Goal: Find specific page/section: Find specific page/section

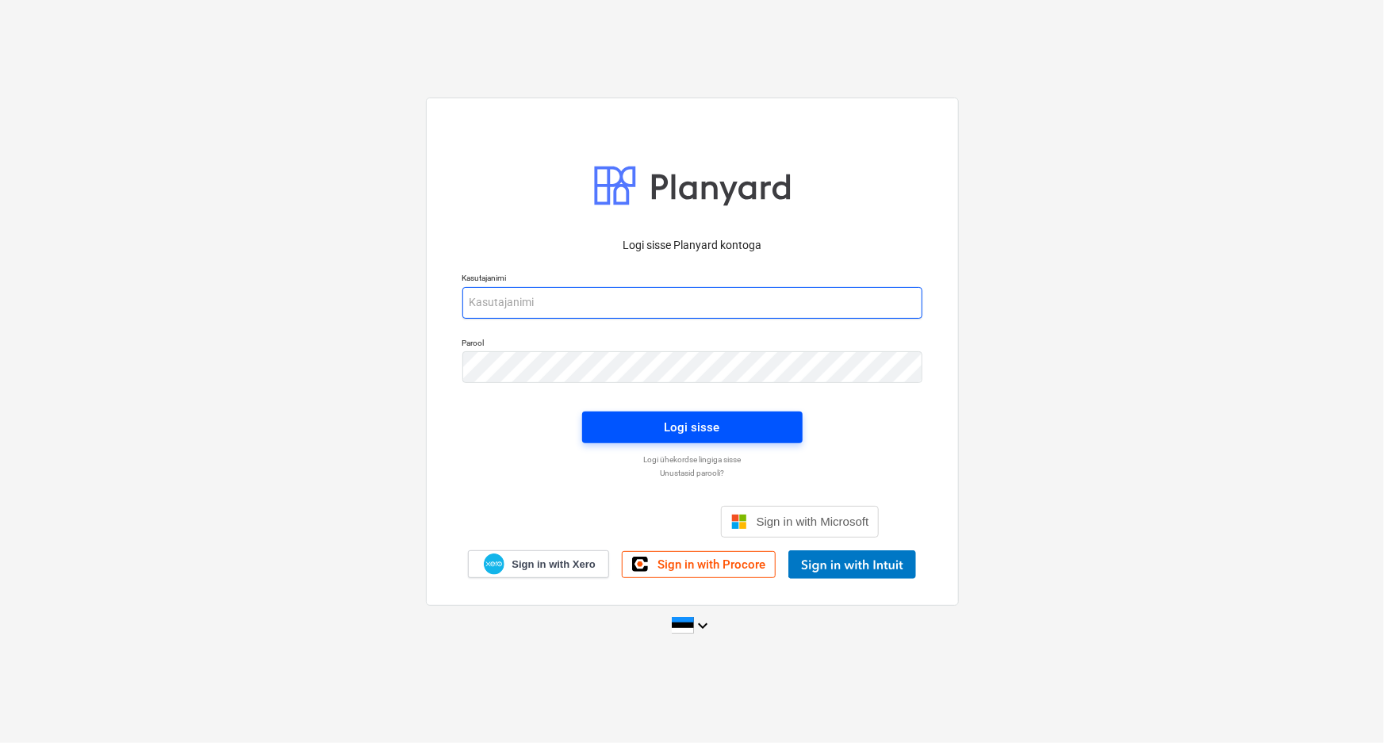
type input "[PERSON_NAME][EMAIL_ADDRESS][DOMAIN_NAME]"
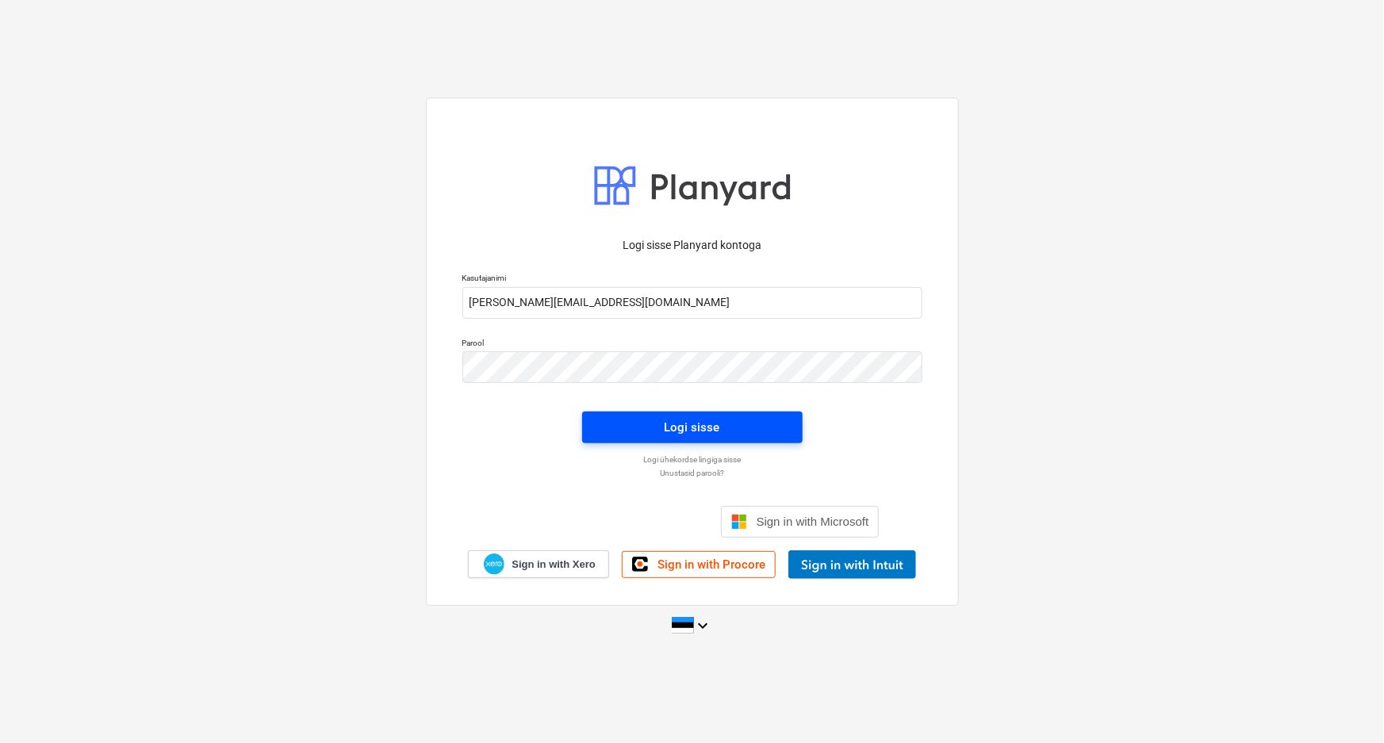
click at [705, 427] on div "Logi sisse" at bounding box center [691, 427] width 55 height 21
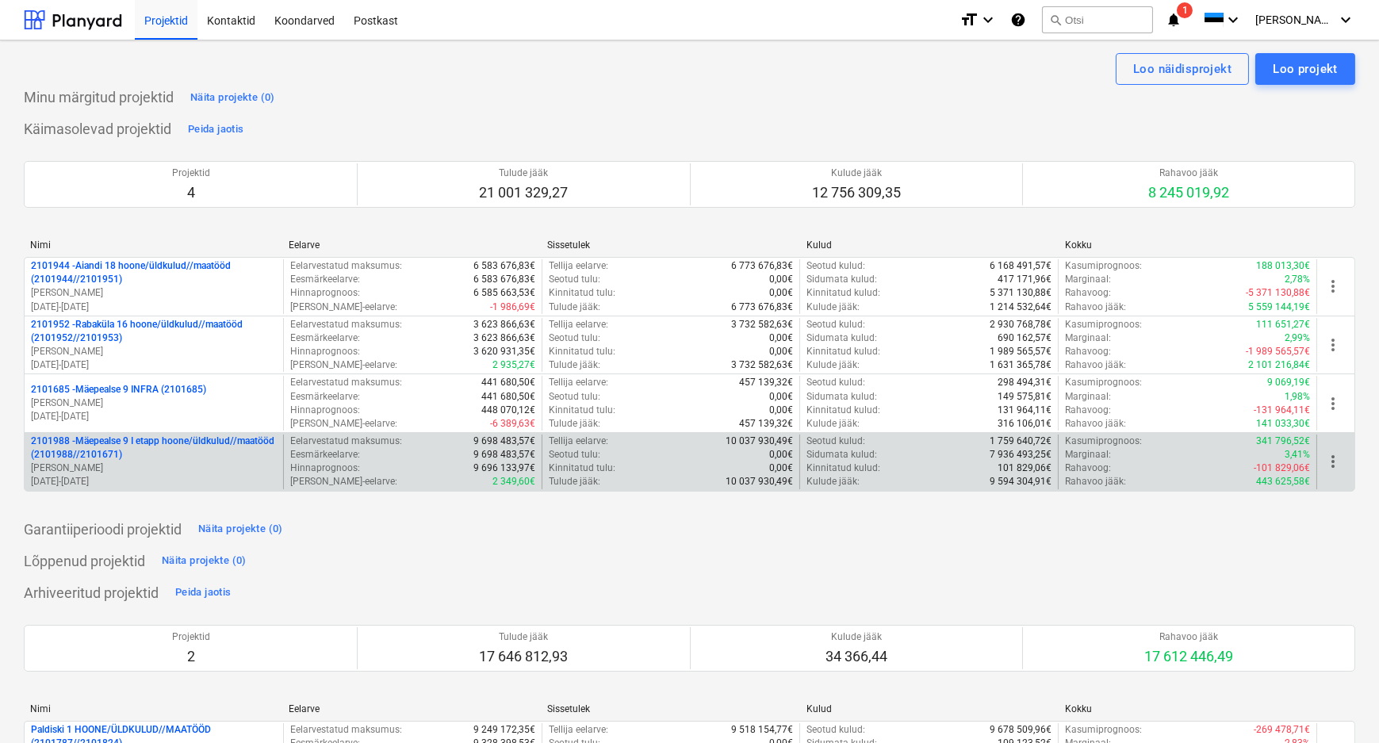
click at [113, 454] on p "2101988 - Mäepealse 9 I etapp hoone/üldkulud//maatööd (2101988//2101671)" at bounding box center [154, 447] width 246 height 27
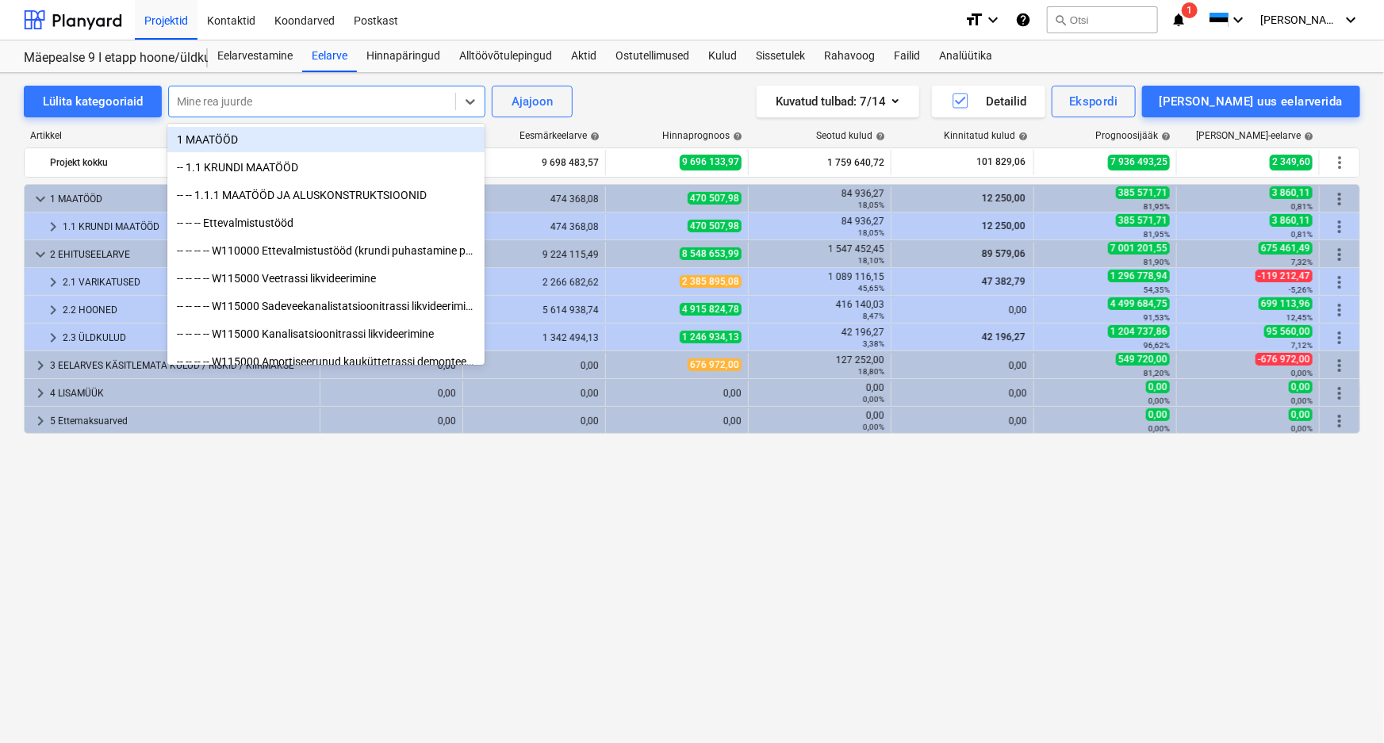
click at [277, 99] on div at bounding box center [312, 102] width 270 height 16
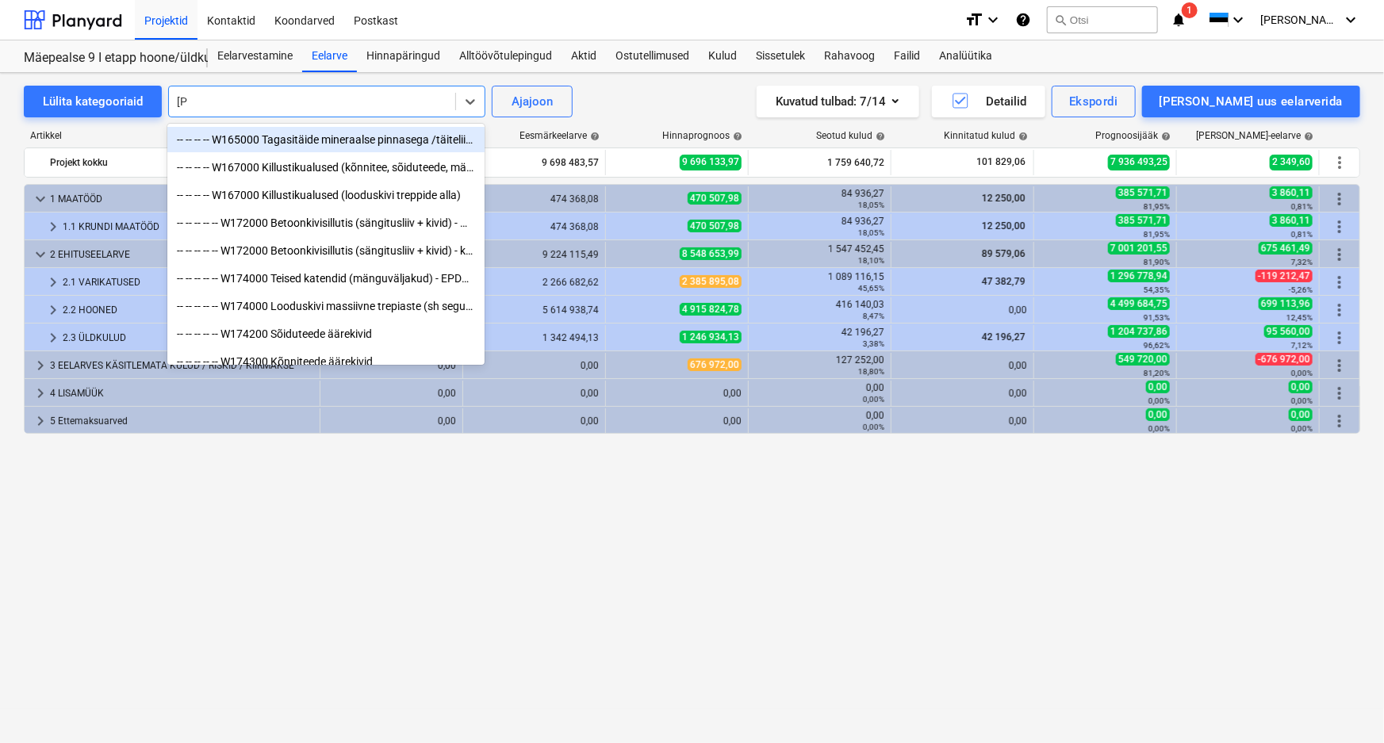
type input "kips"
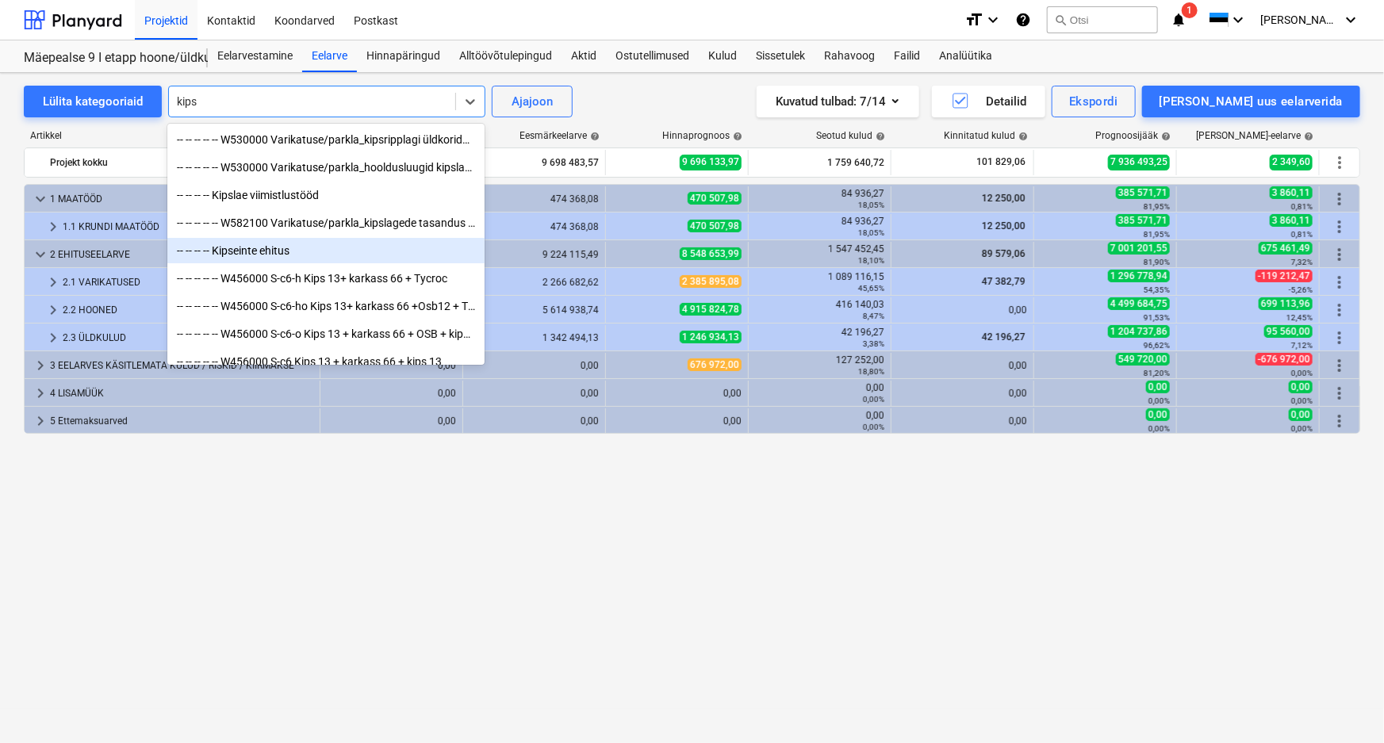
click at [268, 248] on div "-- -- -- -- Kipseinte ehitus" at bounding box center [325, 250] width 317 height 25
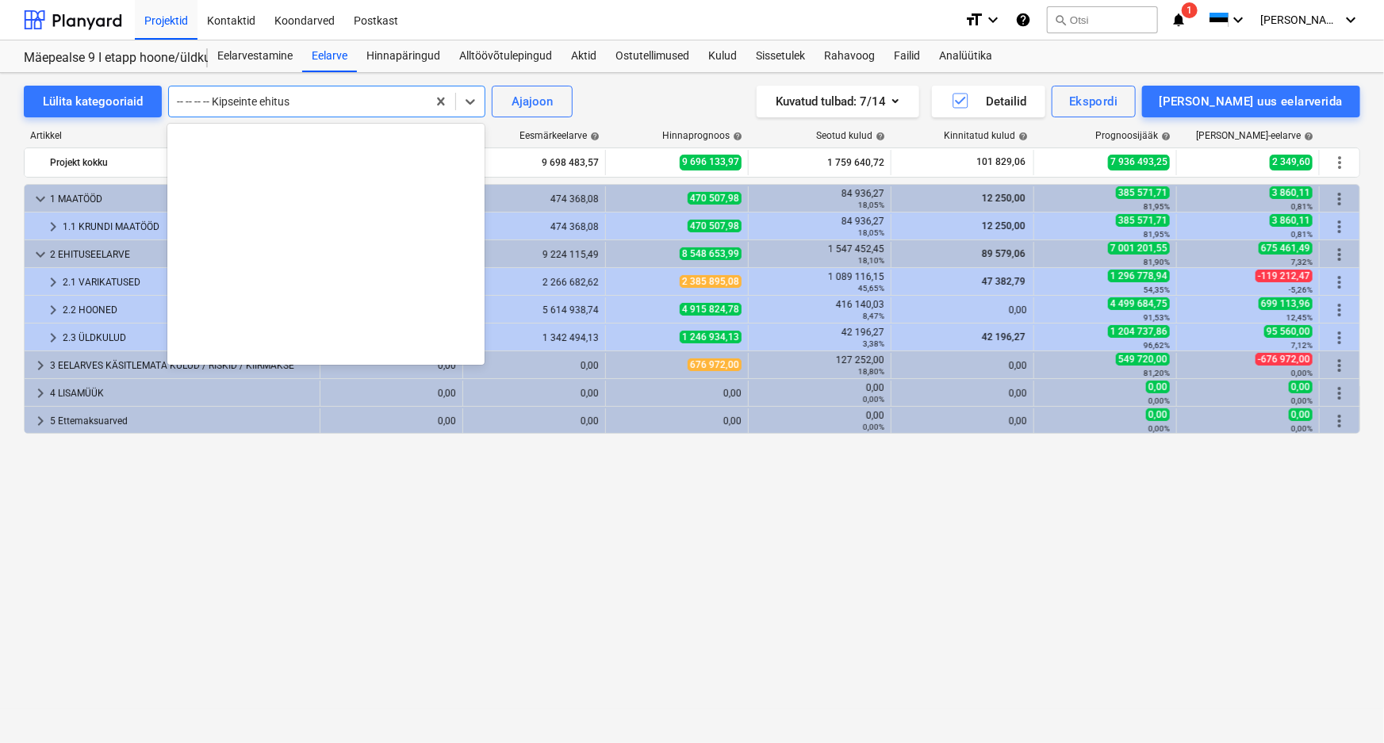
click at [375, 102] on div at bounding box center [298, 102] width 242 height 16
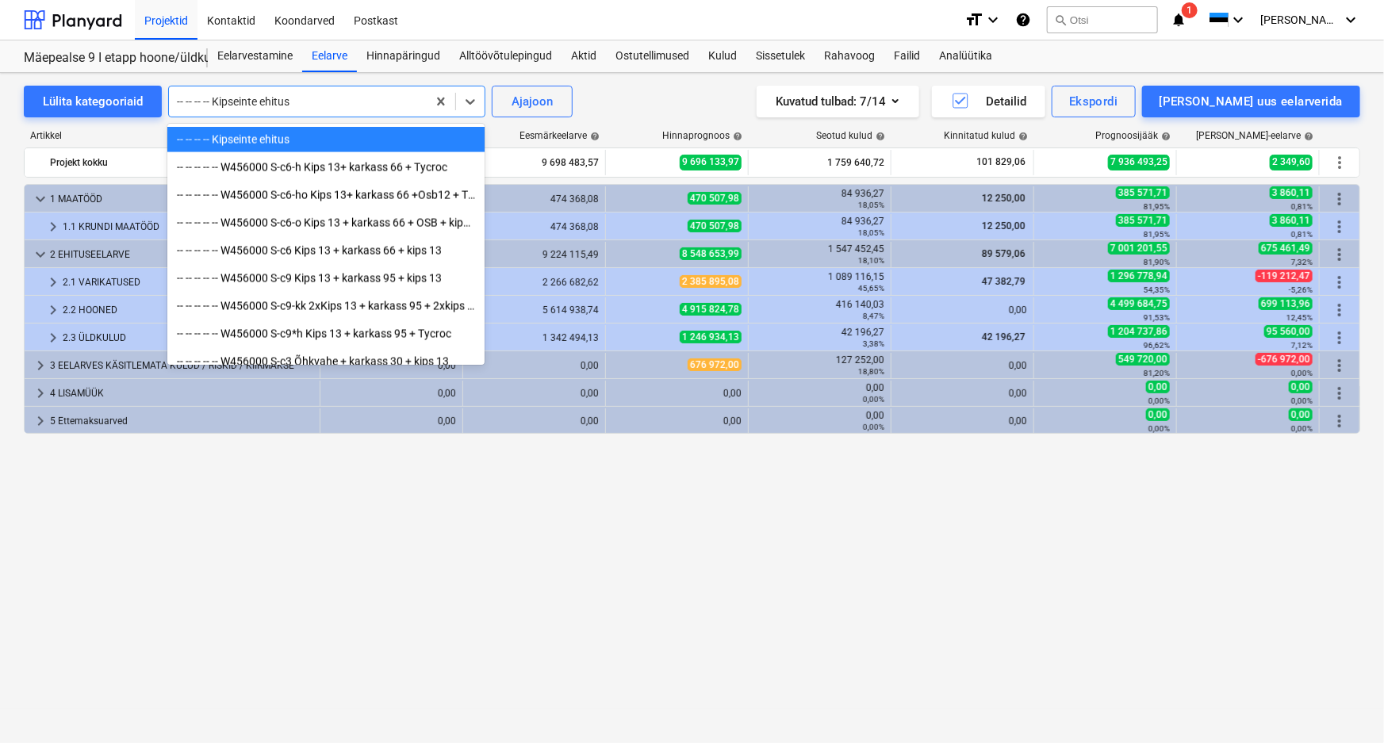
click at [255, 140] on div "-- -- -- -- Kipseinte ehitus" at bounding box center [325, 139] width 317 height 25
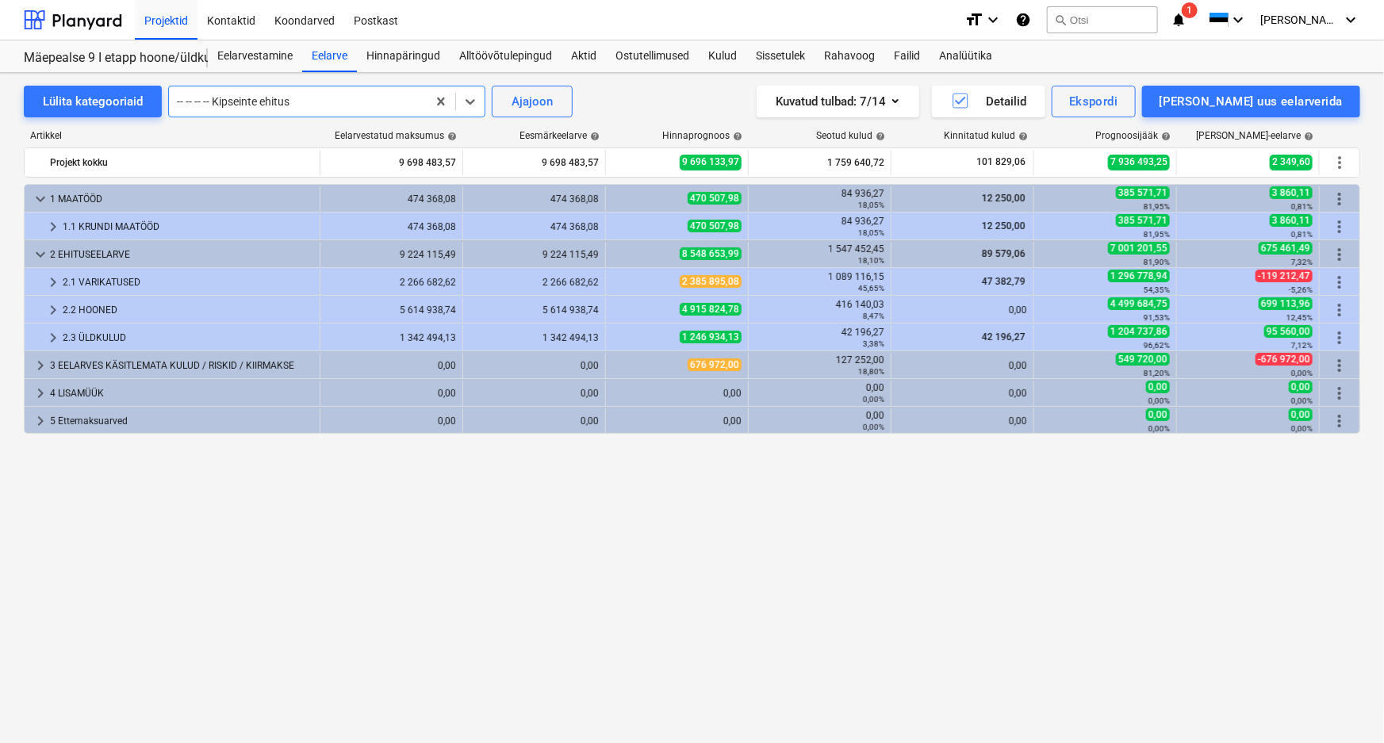
click at [311, 99] on div at bounding box center [298, 102] width 242 height 16
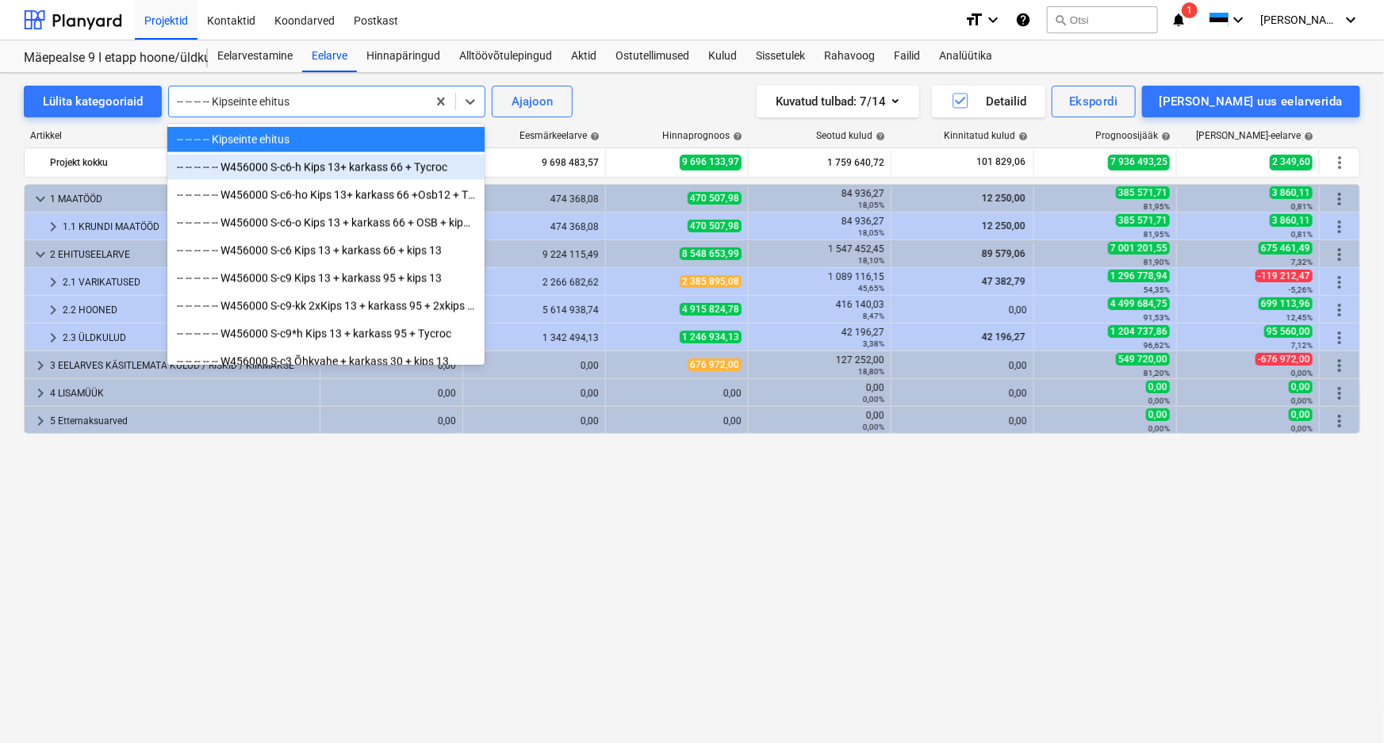
click at [307, 169] on div "-- -- -- -- -- W456000 S-c6-h Kips 13+ karkass 66 + Tycroc" at bounding box center [325, 167] width 317 height 25
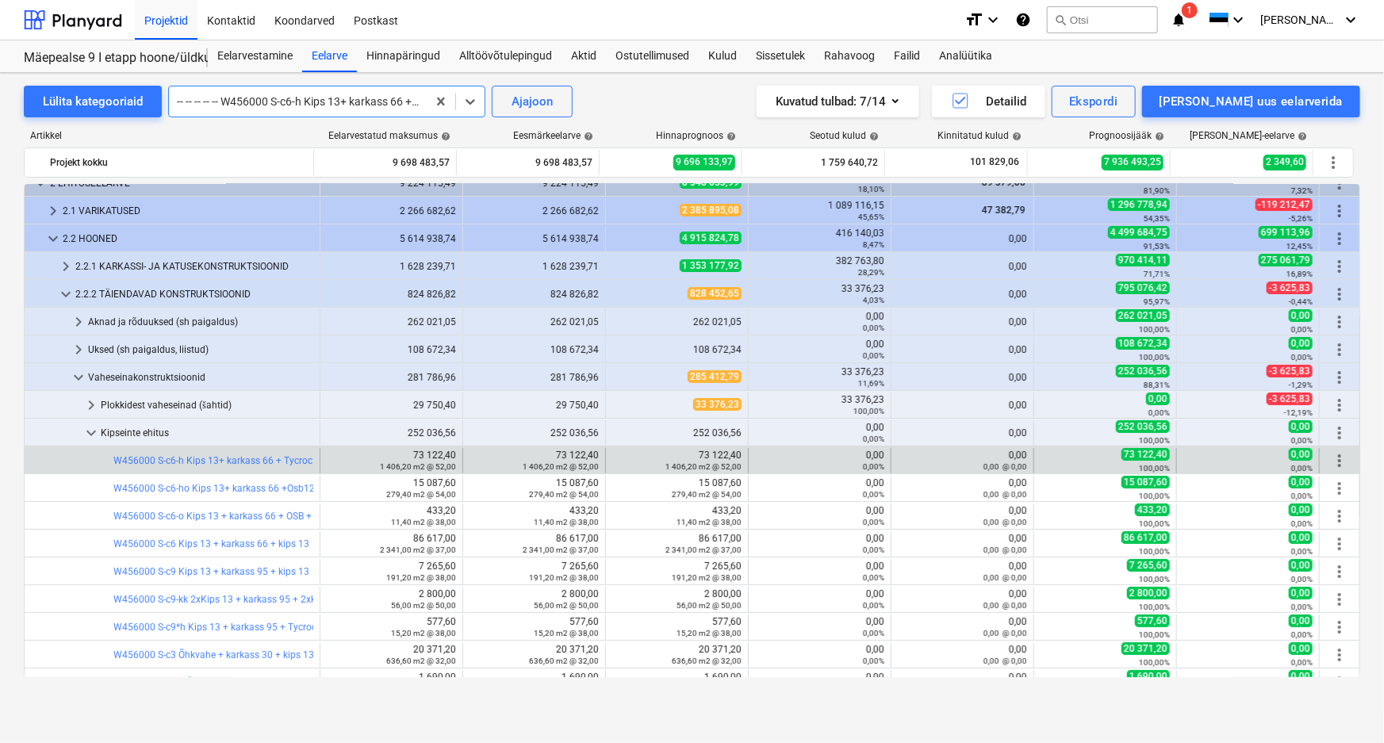
scroll to position [144, 0]
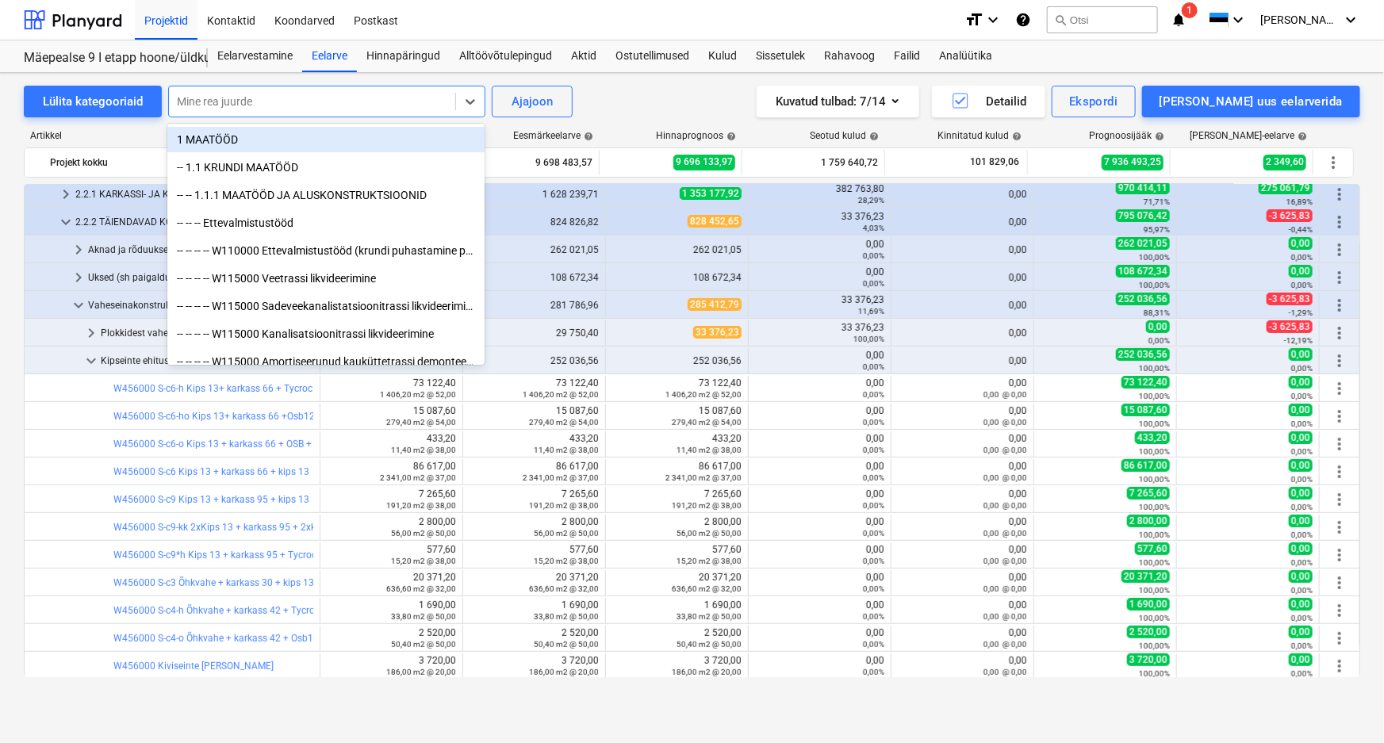
click at [351, 98] on div at bounding box center [312, 102] width 270 height 16
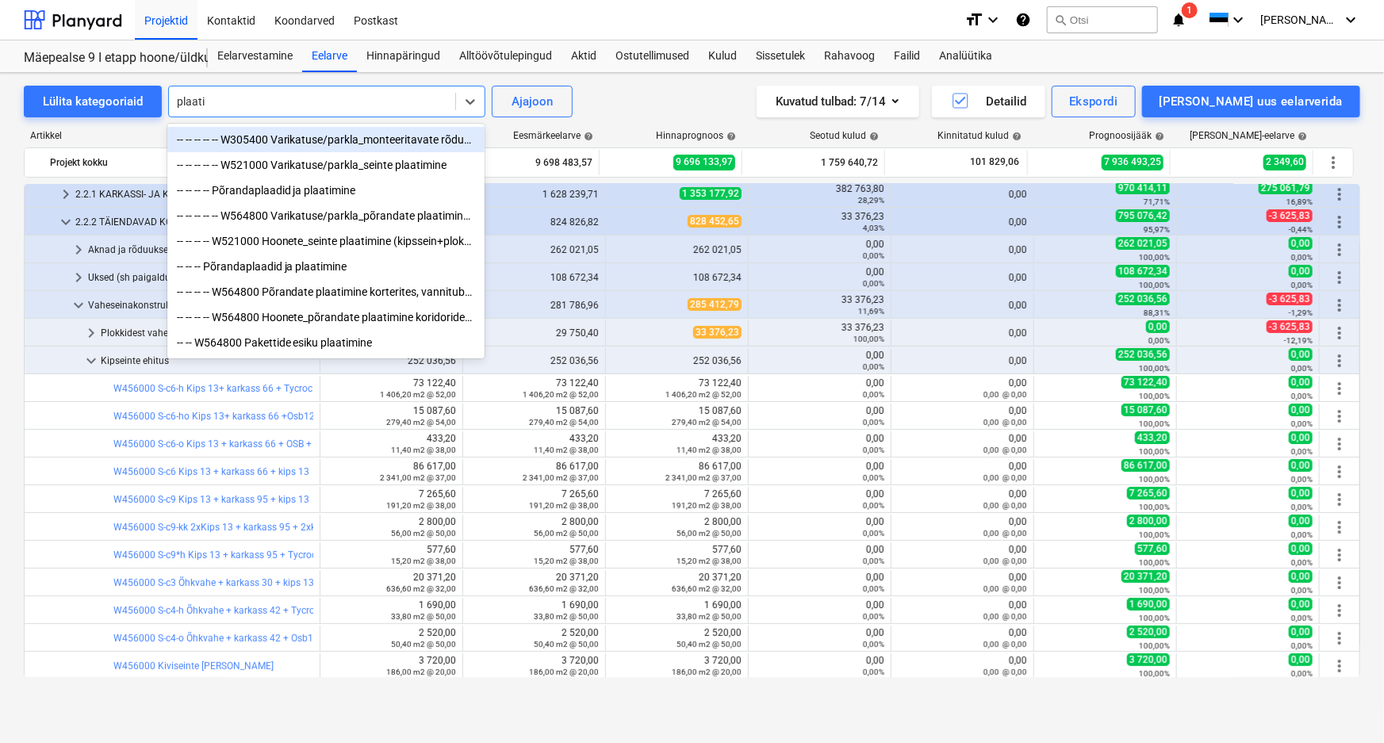
type input "plaatim"
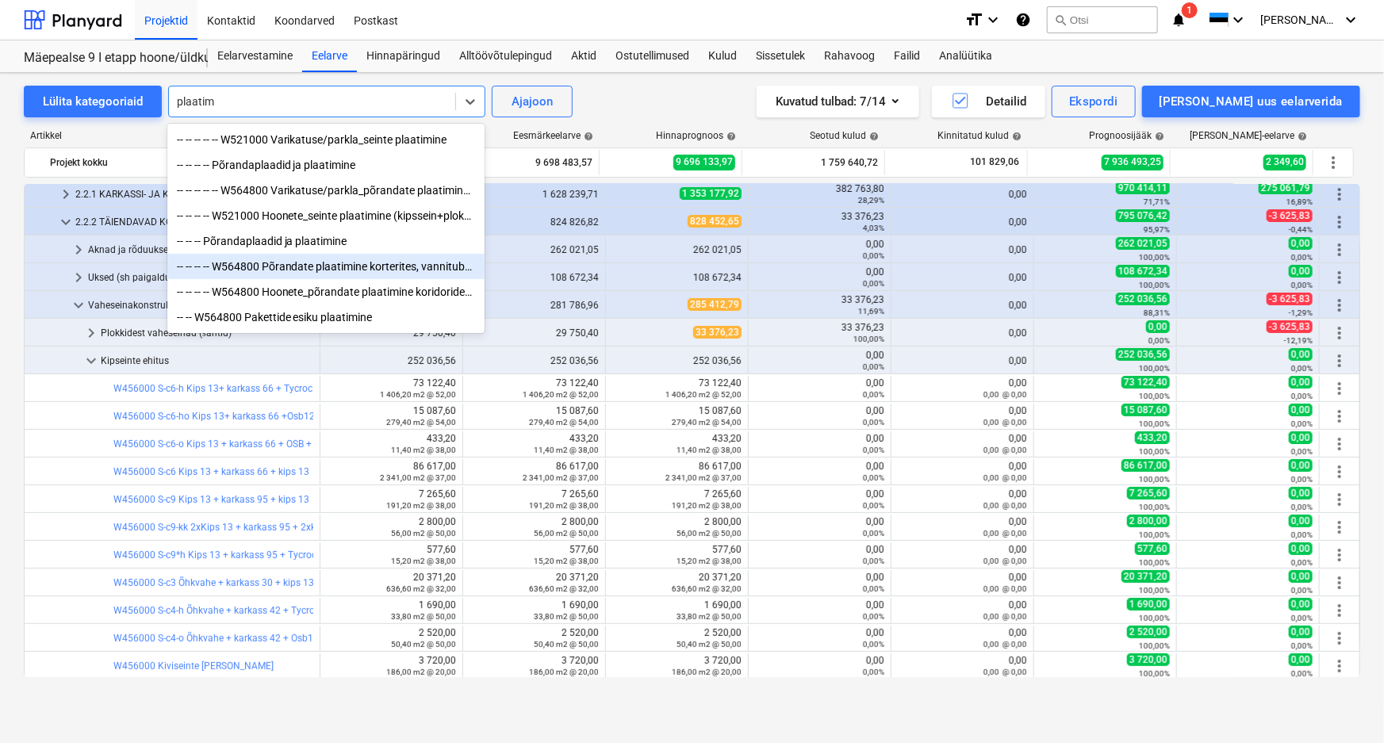
click at [304, 266] on div "-- -- -- -- W564800 Põrandate plaatimine korterites, vannituba + esik" at bounding box center [325, 266] width 317 height 25
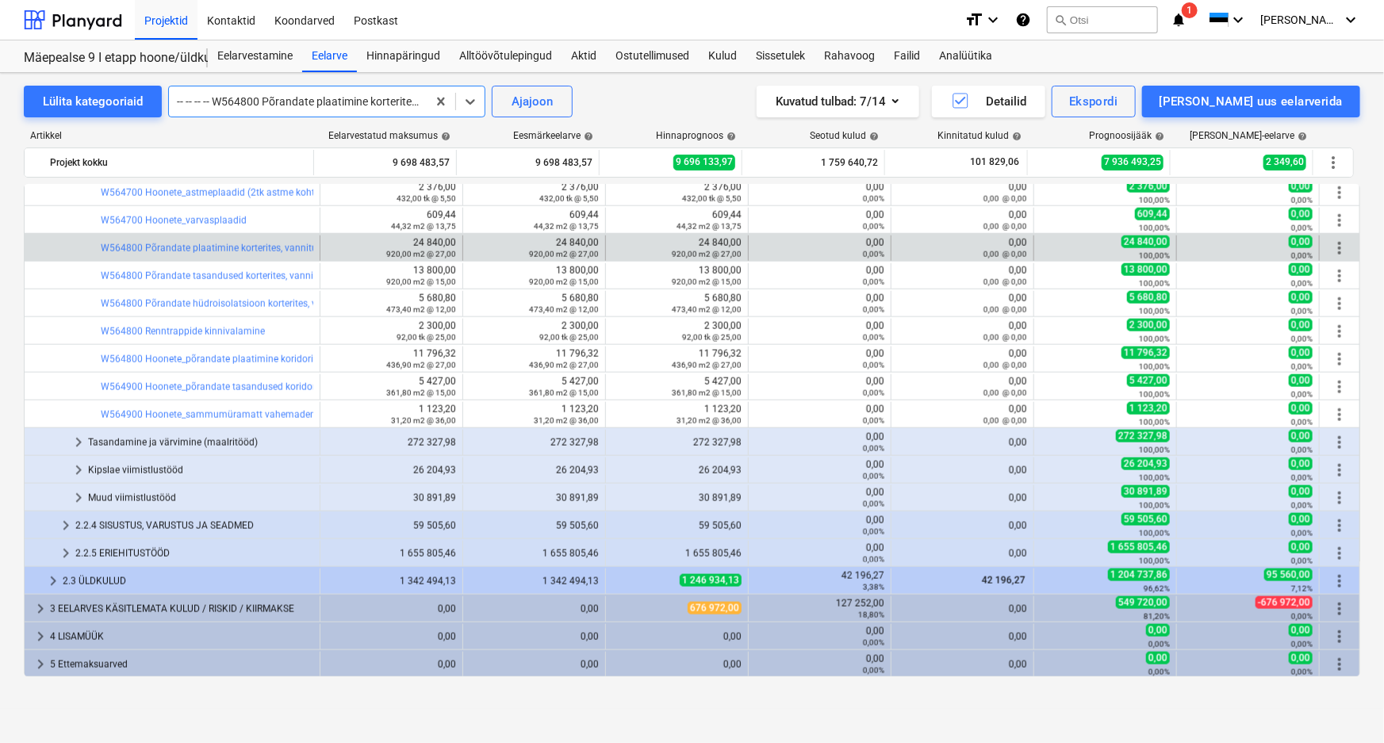
scroll to position [673, 0]
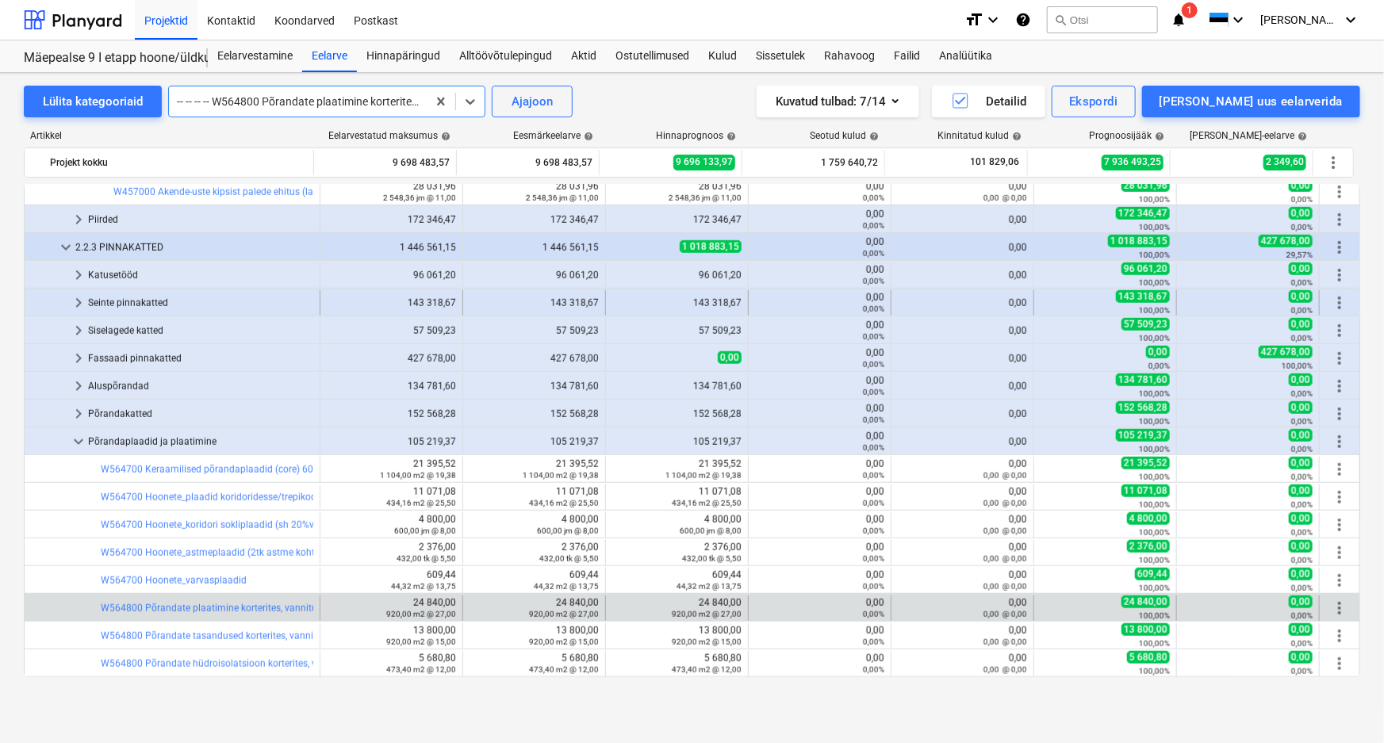
click at [121, 302] on div "Seinte pinnakatted" at bounding box center [200, 302] width 225 height 25
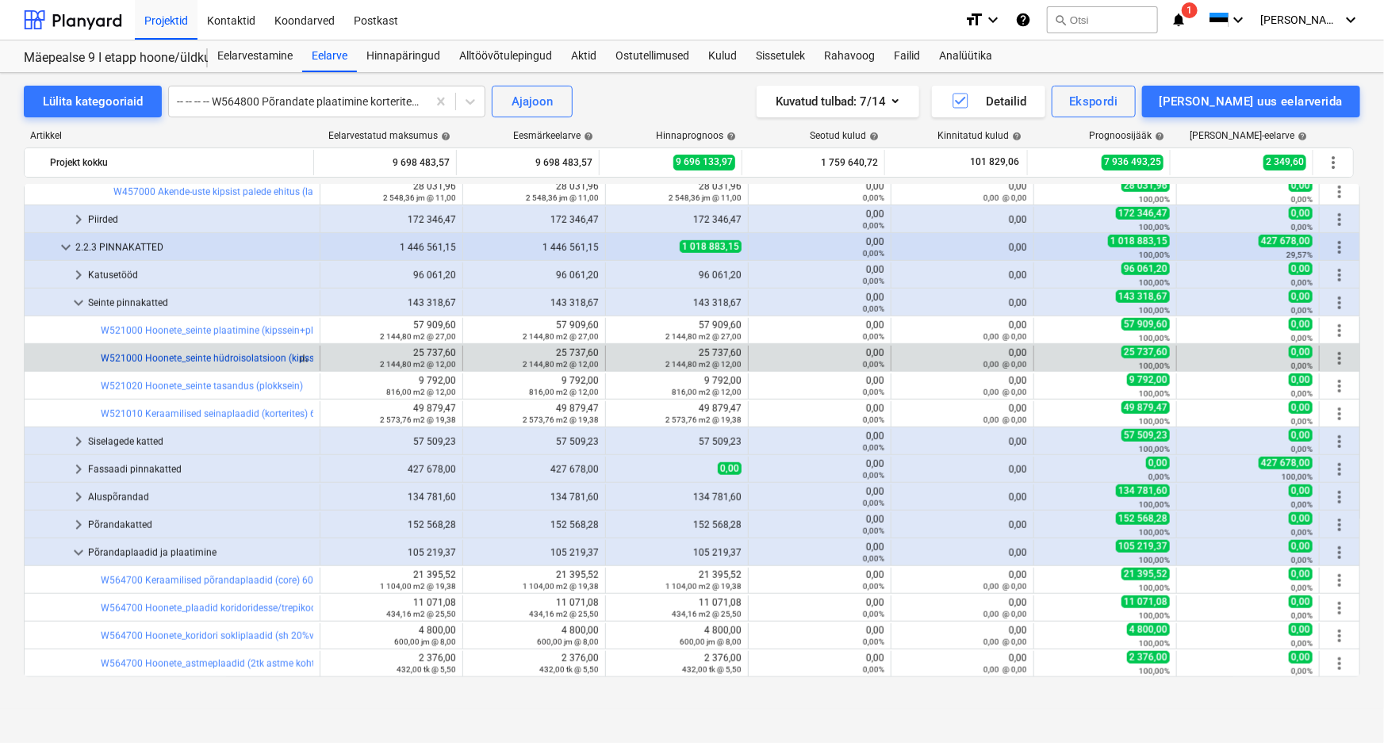
click at [265, 357] on link "W521000 Hoonete_seinte hüdroisolatsioon (kipssein+plokksein)" at bounding box center [238, 358] width 275 height 11
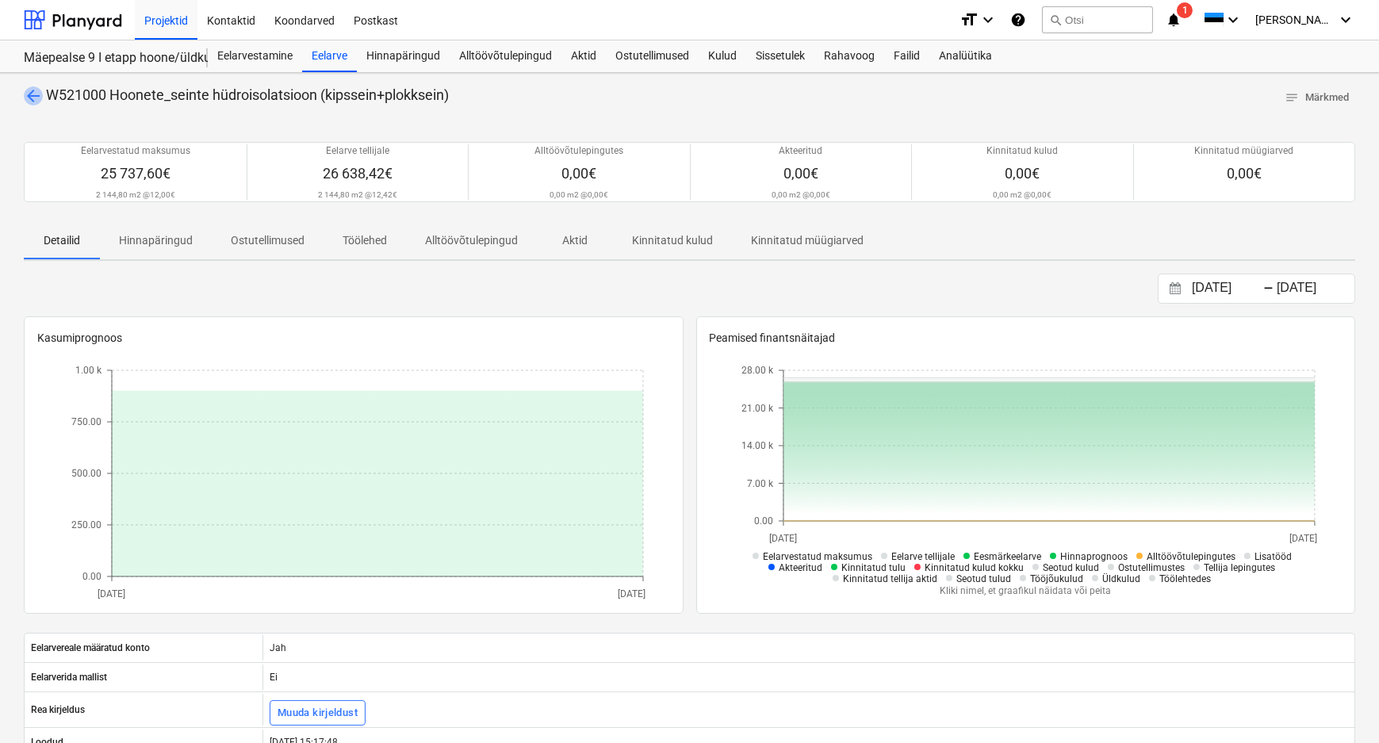
click at [33, 94] on span "arrow_back" at bounding box center [33, 95] width 19 height 19
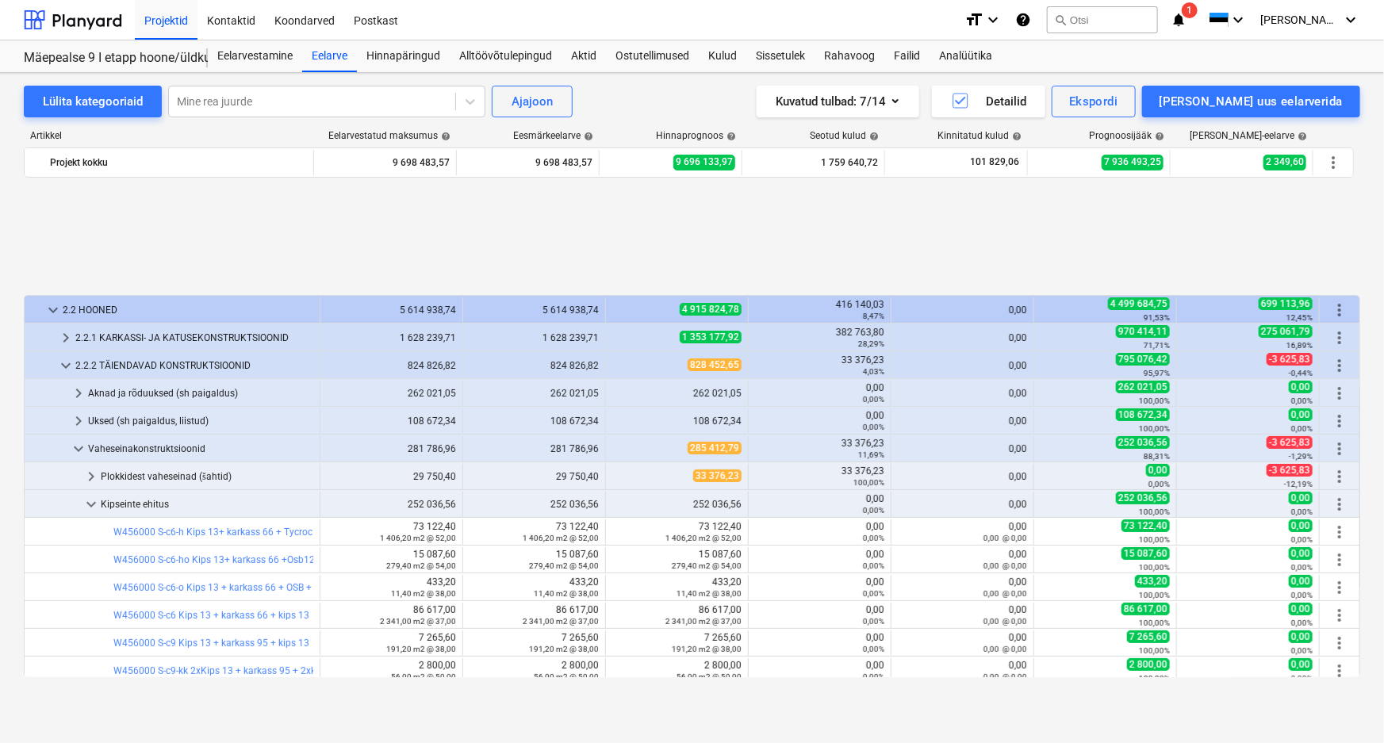
scroll to position [673, 0]
